Goal: Information Seeking & Learning: Learn about a topic

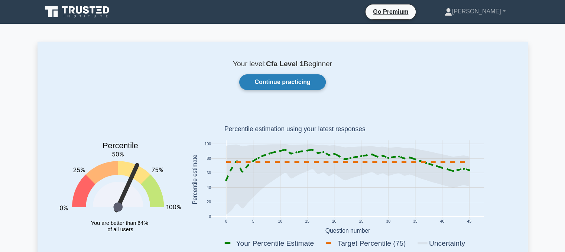
click at [275, 88] on link "Continue practicing" at bounding box center [282, 82] width 86 height 16
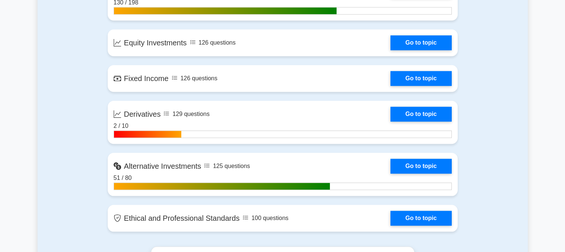
scroll to position [690, 0]
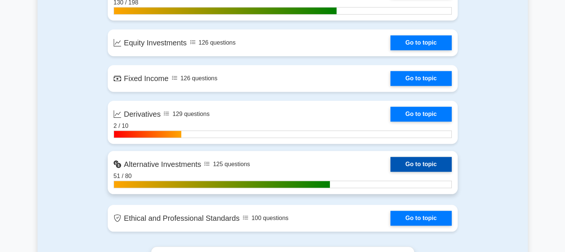
click at [393, 164] on link "Go to topic" at bounding box center [420, 164] width 61 height 15
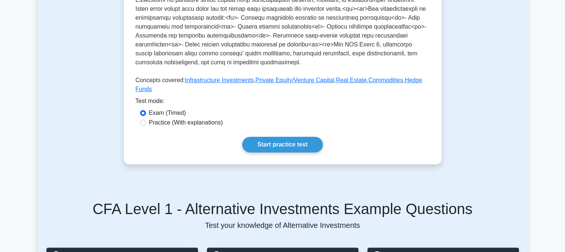
scroll to position [295, 0]
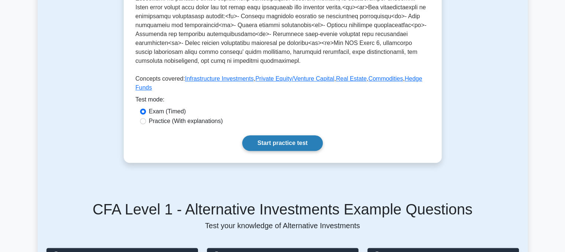
click at [301, 135] on link "Start practice test" at bounding box center [282, 143] width 81 height 16
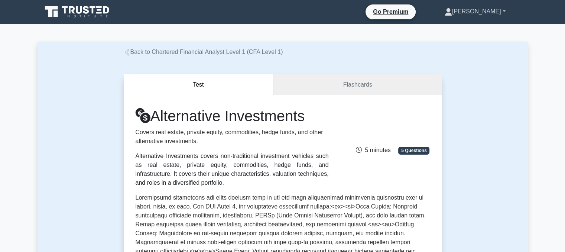
click at [488, 7] on link "[PERSON_NAME]" at bounding box center [474, 11] width 97 height 15
click at [468, 31] on link "Profile" at bounding box center [456, 29] width 59 height 12
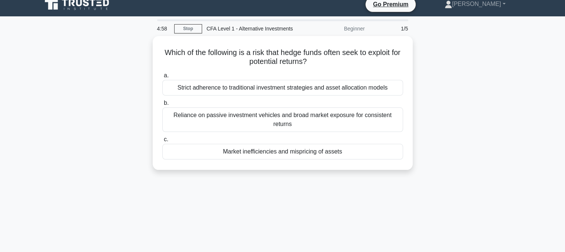
scroll to position [3, 0]
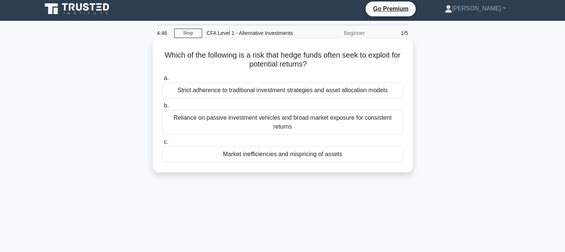
click at [291, 155] on div "Market inefficiencies and mispricing of assets" at bounding box center [282, 154] width 241 height 16
click at [162, 144] on input "c. Market inefficiencies and mispricing of assets" at bounding box center [162, 142] width 0 height 5
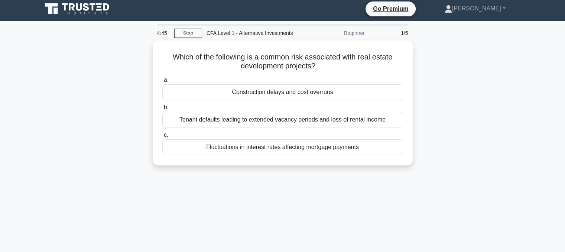
scroll to position [0, 0]
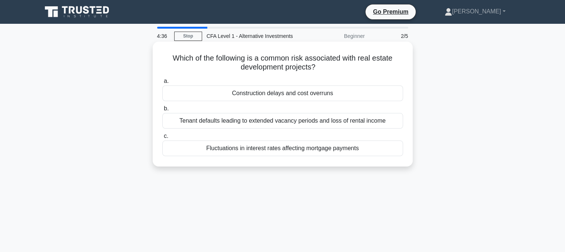
click at [275, 98] on div "Construction delays and cost overruns" at bounding box center [282, 93] width 241 height 16
click at [162, 84] on input "a. Construction delays and cost overruns" at bounding box center [162, 81] width 0 height 5
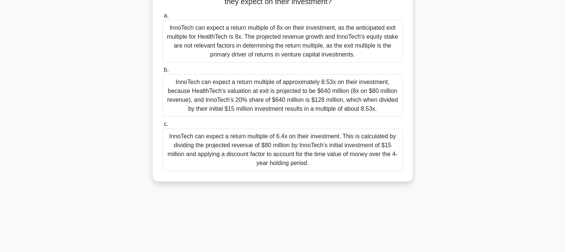
scroll to position [120, 0]
click at [263, 104] on div "InnoTech can expect a return multiple of approximately 8.53x on their investmen…" at bounding box center [282, 94] width 241 height 42
click at [162, 72] on input "b. InnoTech can expect a return multiple of approximately 8.53x on their invest…" at bounding box center [162, 69] width 0 height 5
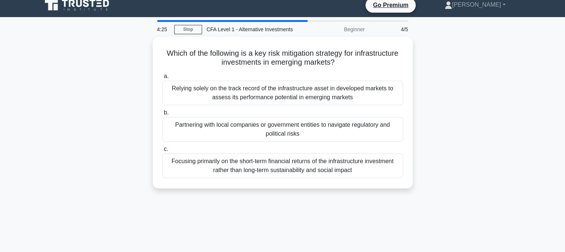
scroll to position [7, 0]
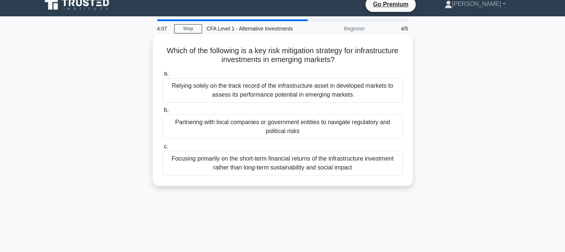
click at [230, 85] on div "Relying solely on the track record of the infrastructure asset in developed mar…" at bounding box center [282, 90] width 241 height 24
click at [162, 76] on input "a. Relying solely on the track record of the infrastructure asset in developed …" at bounding box center [162, 73] width 0 height 5
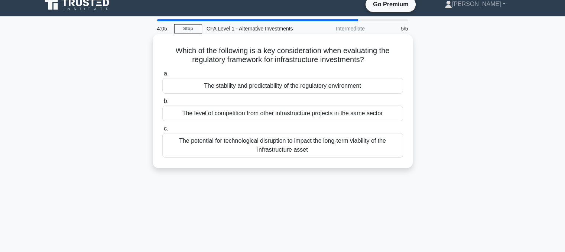
scroll to position [0, 0]
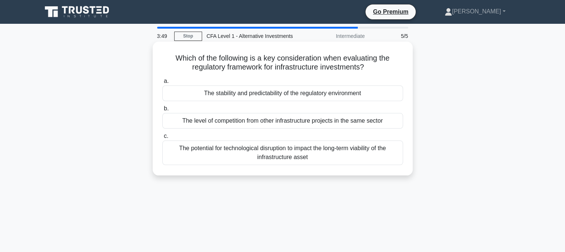
click at [232, 97] on div "The stability and predictability of the regulatory environment" at bounding box center [282, 93] width 241 height 16
click at [162, 84] on input "a. The stability and predictability of the regulatory environment" at bounding box center [162, 81] width 0 height 5
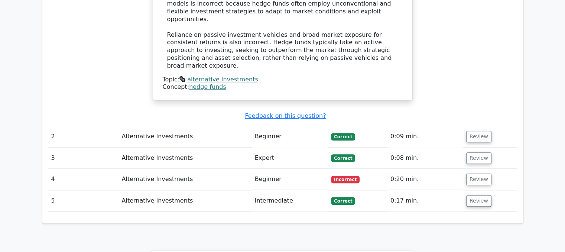
scroll to position [787, 0]
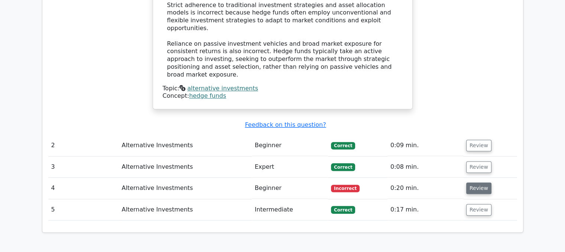
click at [467, 182] on button "Review" at bounding box center [478, 188] width 25 height 12
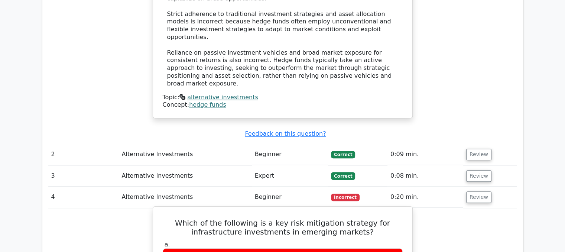
scroll to position [775, 0]
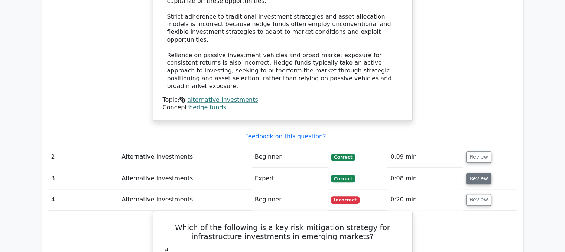
click at [466, 173] on button "Review" at bounding box center [478, 179] width 25 height 12
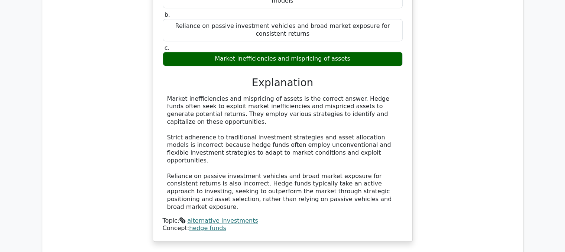
scroll to position [647, 0]
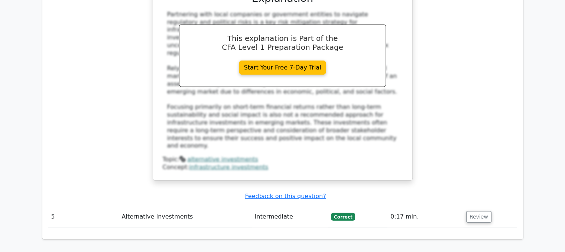
scroll to position [1831, 0]
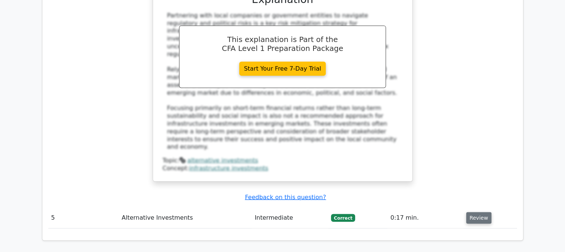
click at [474, 212] on button "Review" at bounding box center [478, 218] width 25 height 12
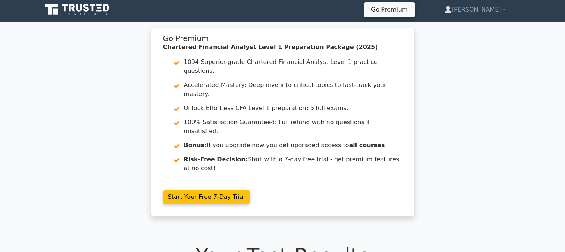
scroll to position [0, 0]
